Goal: Task Accomplishment & Management: Complete application form

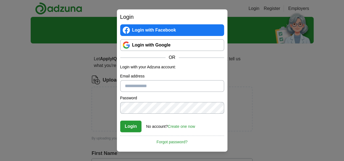
click at [257, 102] on div "Login Login with Facebook Login with Google OR Login with your Adzuna account: …" at bounding box center [172, 80] width 344 height 161
click at [43, 113] on div "Login Login with Facebook Login with Google OR Login with your Adzuna account: …" at bounding box center [172, 80] width 344 height 161
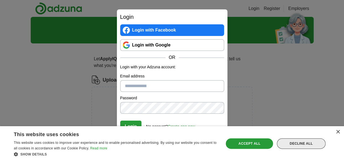
click at [309, 141] on div "Decline all" at bounding box center [301, 143] width 49 height 11
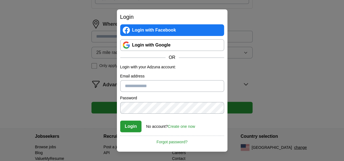
scroll to position [259, 0]
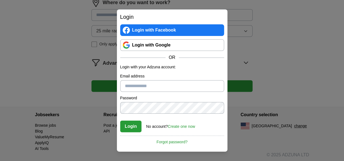
click at [177, 141] on link "Forgot password?" at bounding box center [172, 140] width 104 height 9
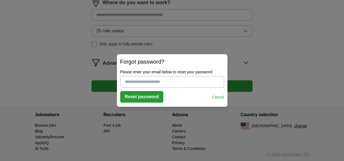
click at [220, 95] on link "Cancel" at bounding box center [218, 97] width 12 height 6
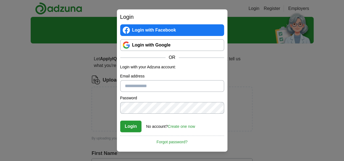
click at [179, 125] on link "Create one now" at bounding box center [181, 126] width 27 height 4
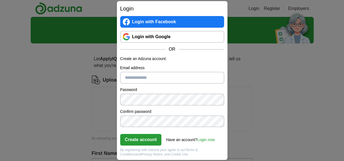
click at [157, 75] on input "Email address" at bounding box center [172, 78] width 104 height 12
type input "**********"
click at [142, 140] on button "Create account" at bounding box center [140, 140] width 41 height 12
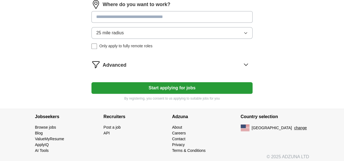
scroll to position [259, 0]
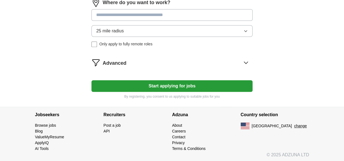
click at [46, 124] on link "Browse jobs" at bounding box center [45, 125] width 21 height 4
